Goal: Transaction & Acquisition: Purchase product/service

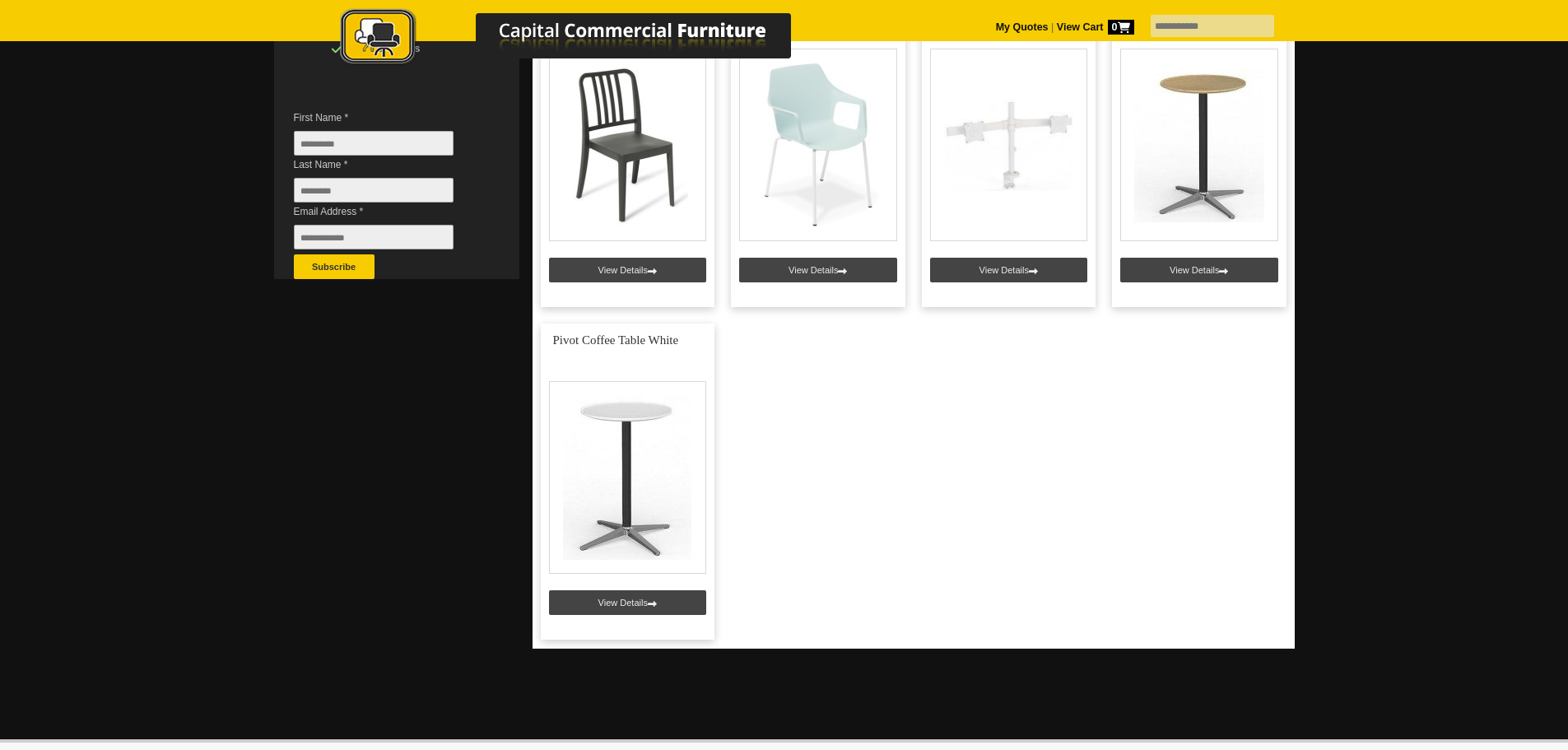
scroll to position [494, 0]
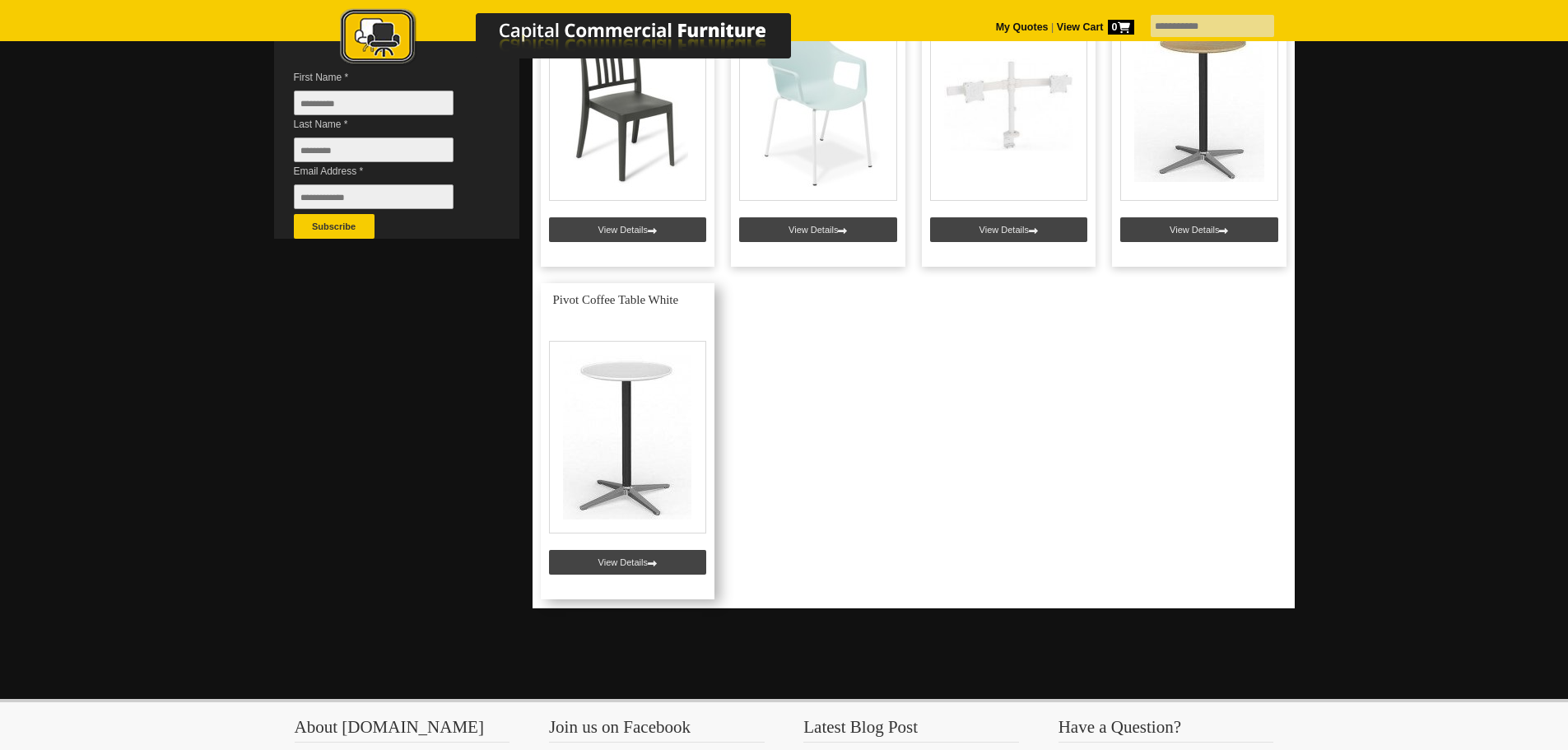
click at [638, 477] on link at bounding box center [628, 442] width 174 height 316
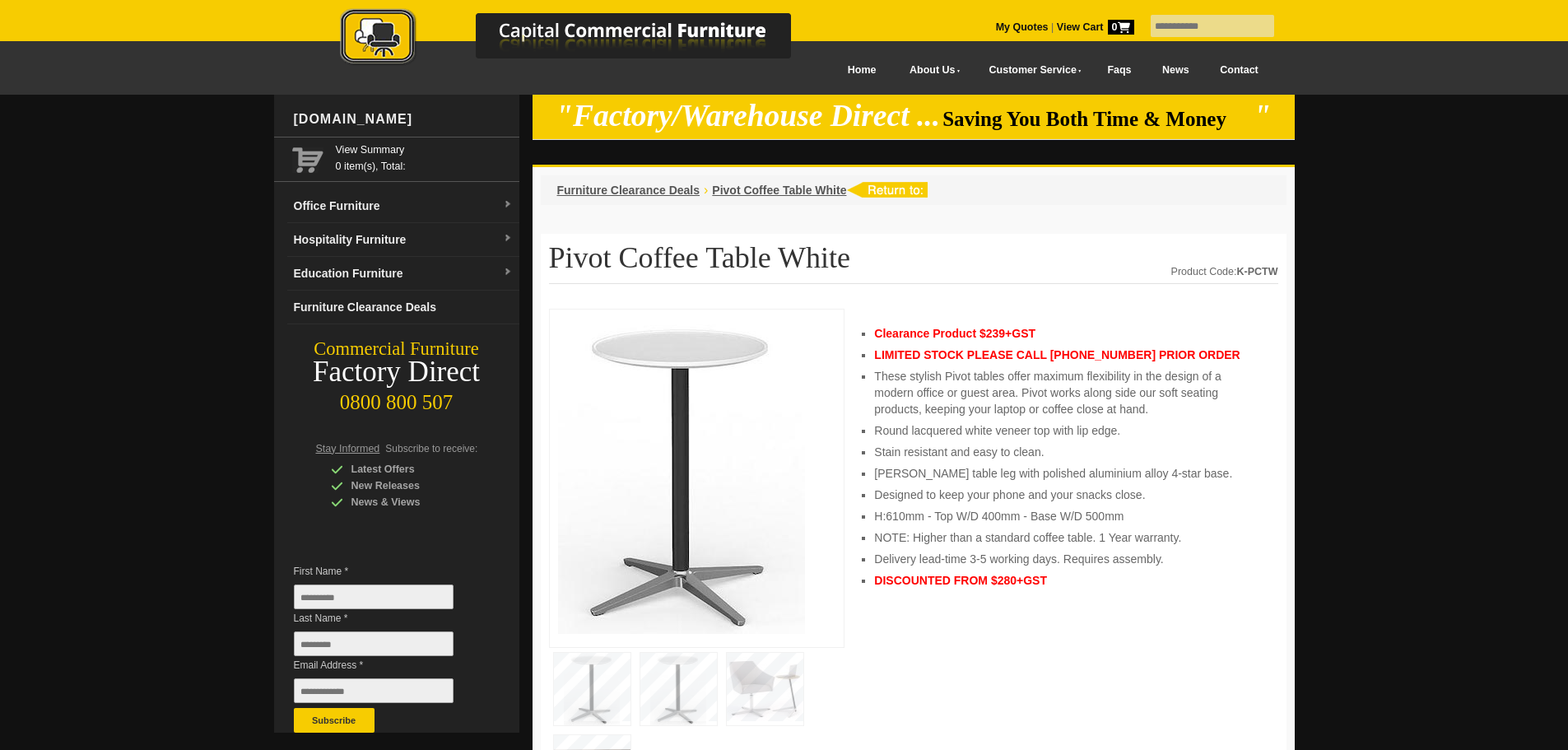
click at [767, 690] on img at bounding box center [765, 688] width 77 height 73
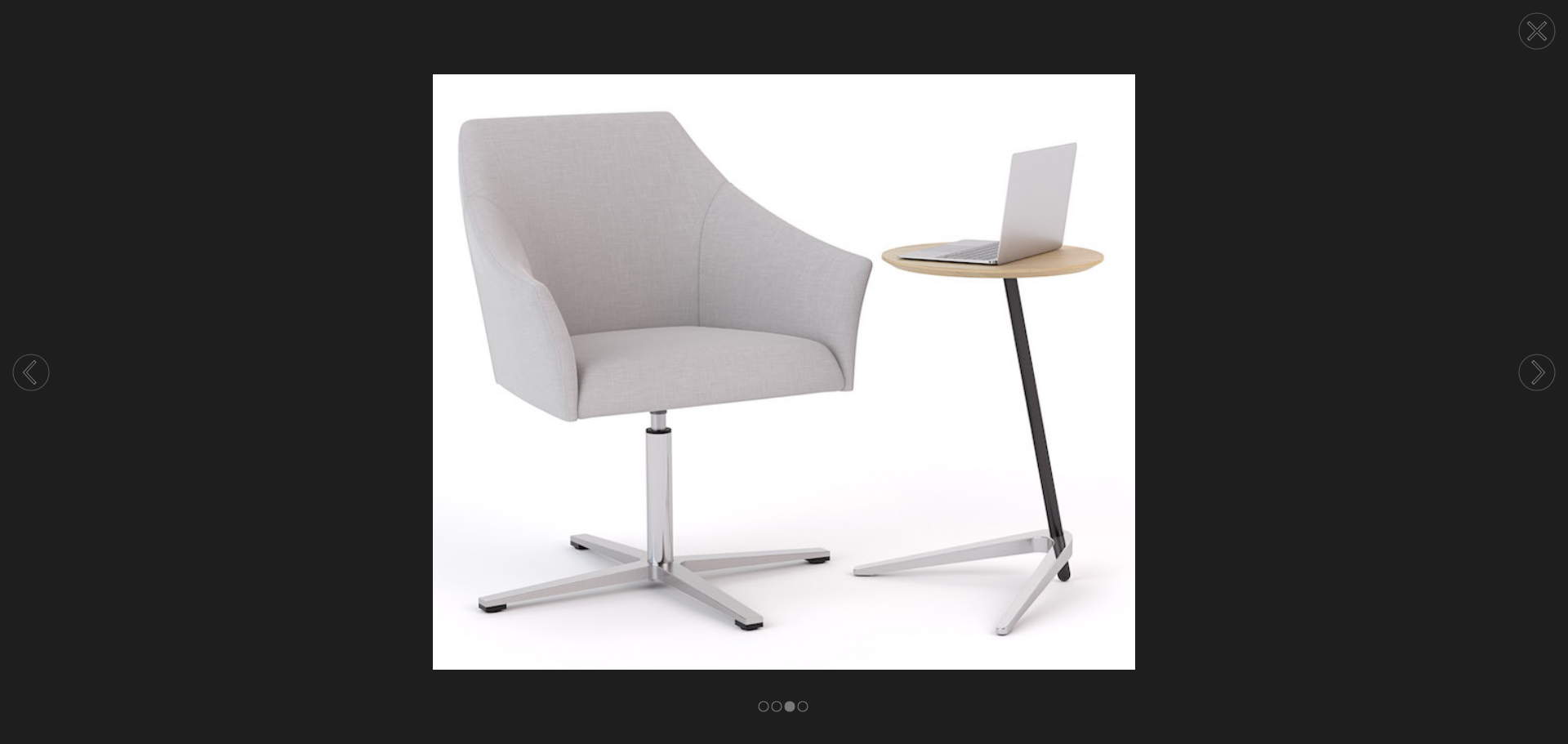
click at [1339, 489] on img at bounding box center [784, 372] width 1568 height 596
click at [36, 368] on circle at bounding box center [31, 372] width 36 height 36
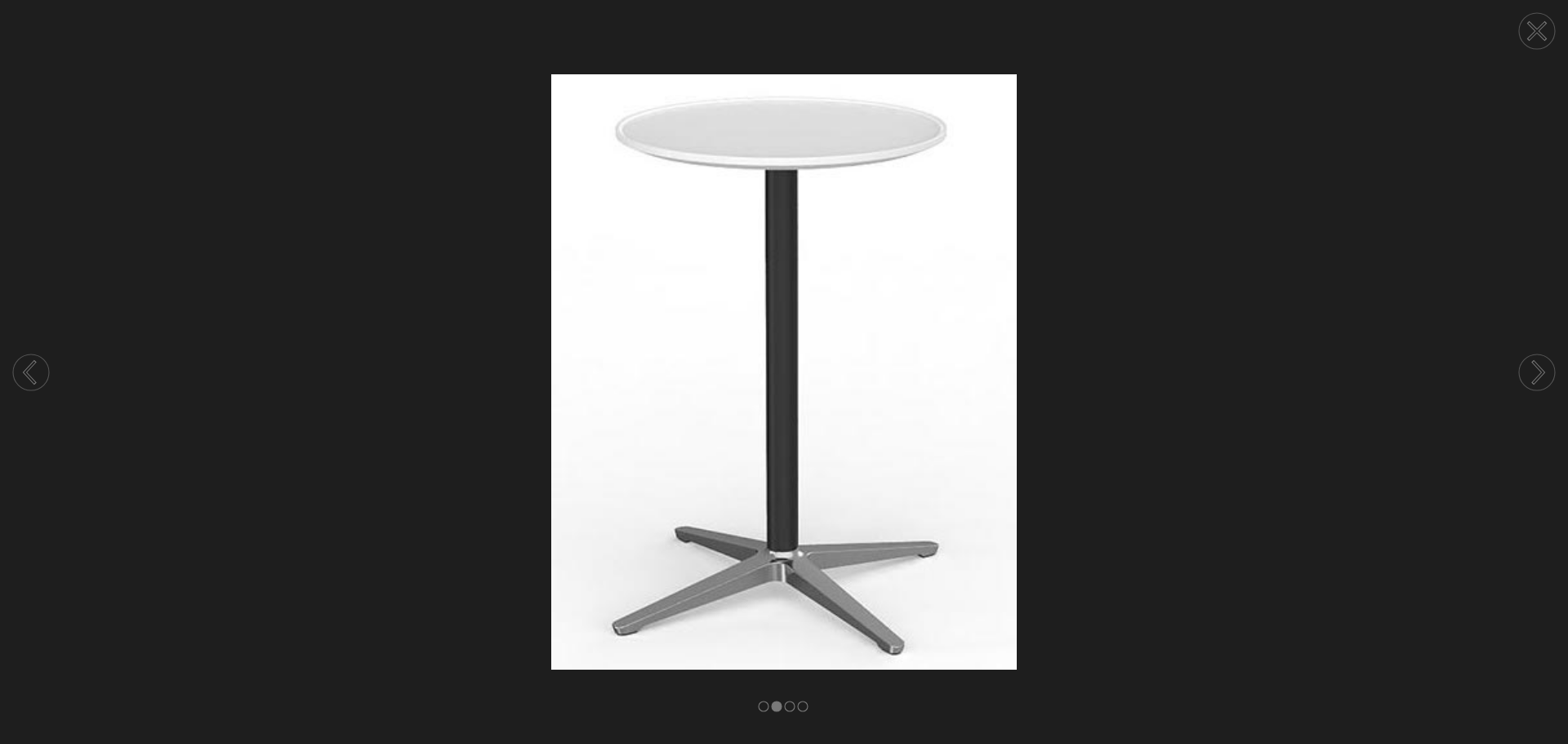
click at [36, 368] on circle at bounding box center [31, 372] width 36 height 36
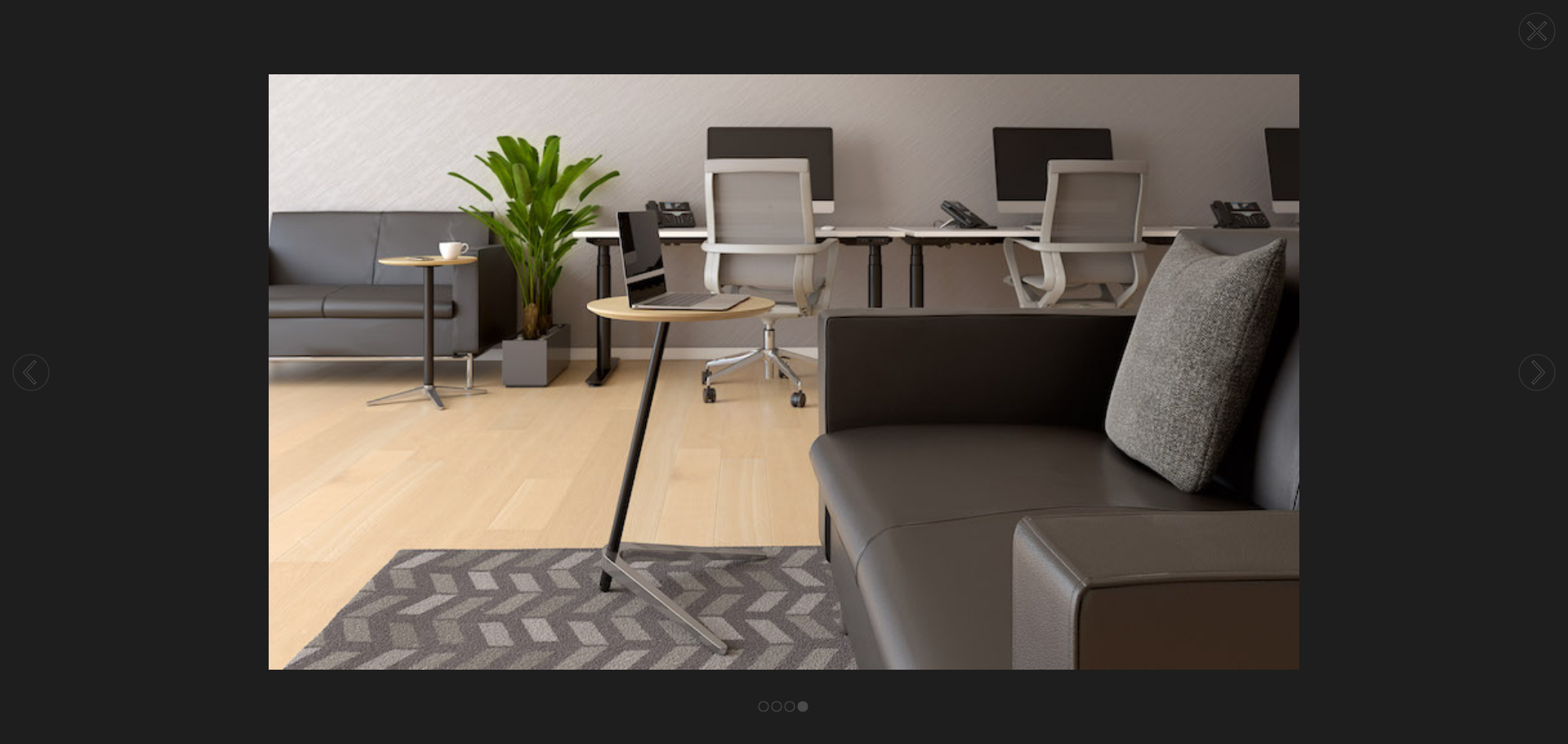
click at [36, 368] on circle at bounding box center [31, 372] width 36 height 36
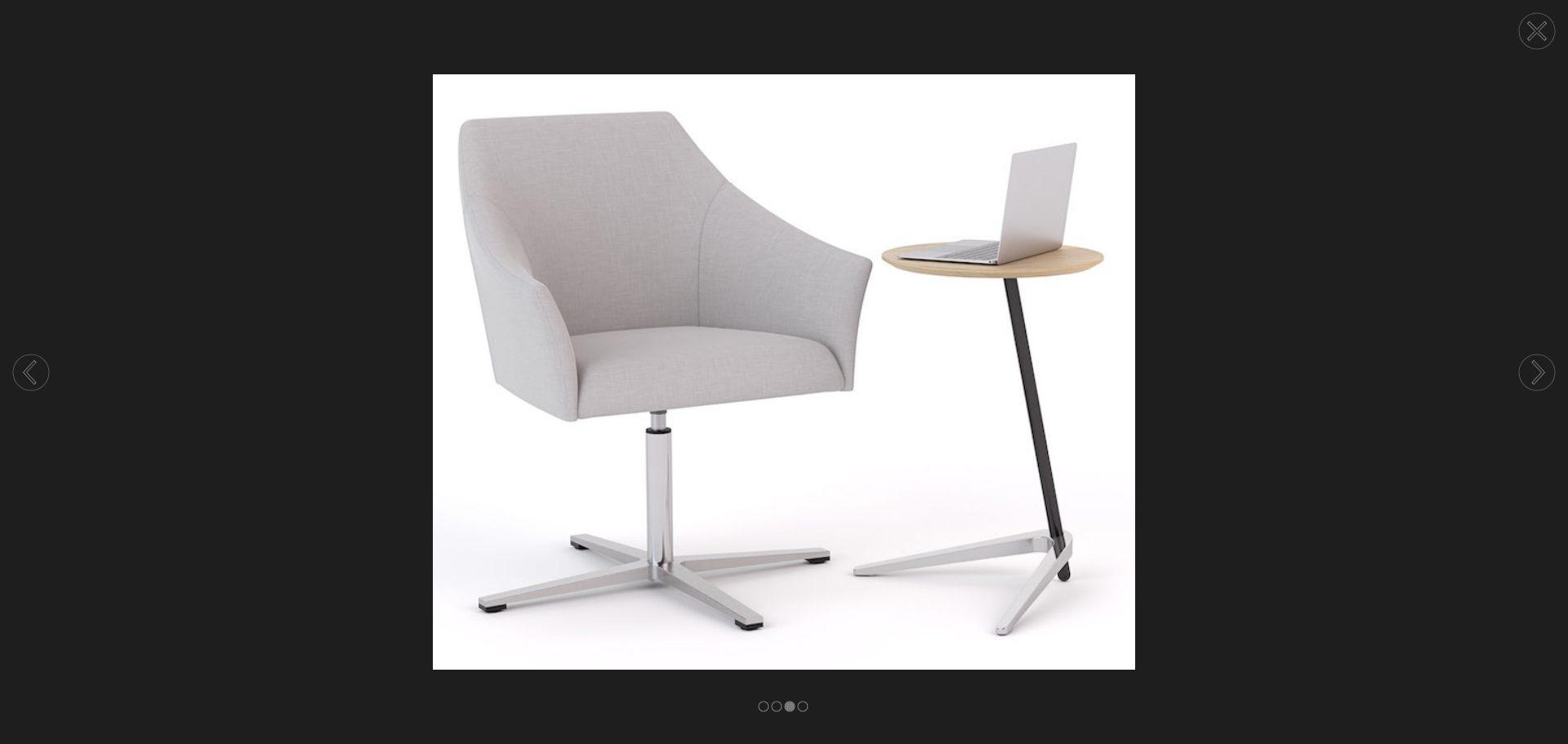
click at [1546, 33] on circle at bounding box center [1537, 31] width 36 height 36
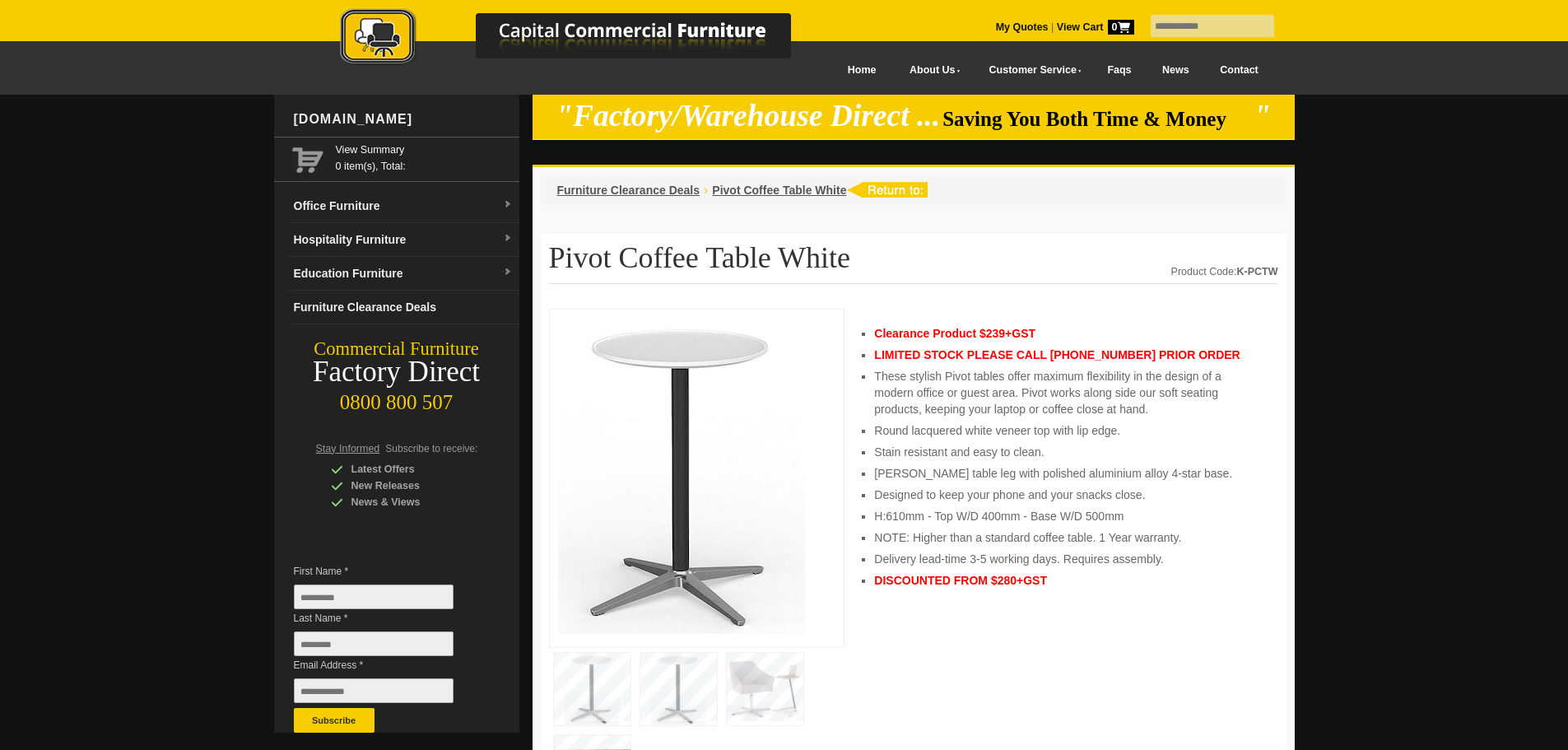
click at [719, 543] on img at bounding box center [681, 476] width 247 height 316
click at [677, 688] on img at bounding box center [679, 688] width 77 height 73
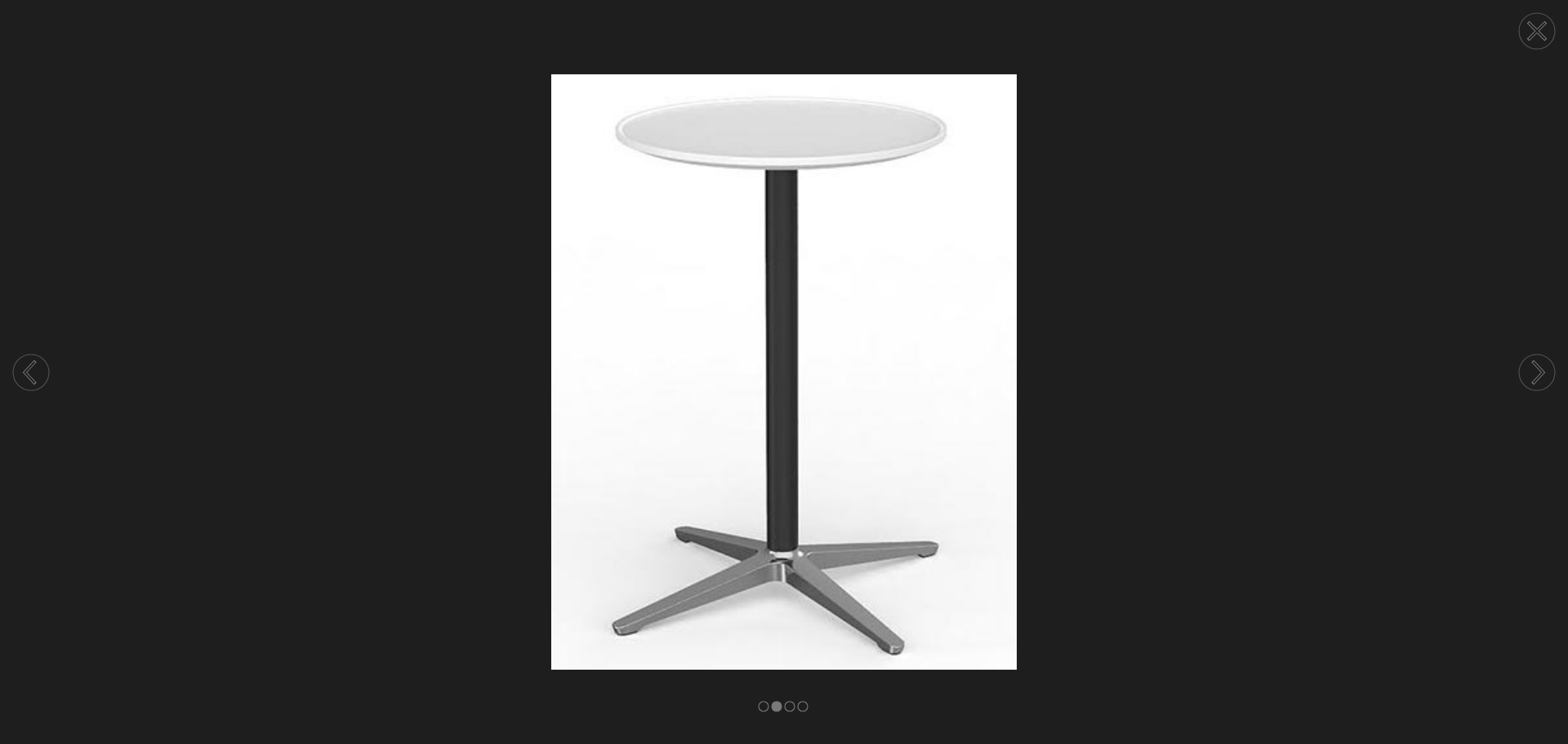
click at [1530, 24] on icon at bounding box center [1537, 31] width 16 height 16
